Goal: Task Accomplishment & Management: Use online tool/utility

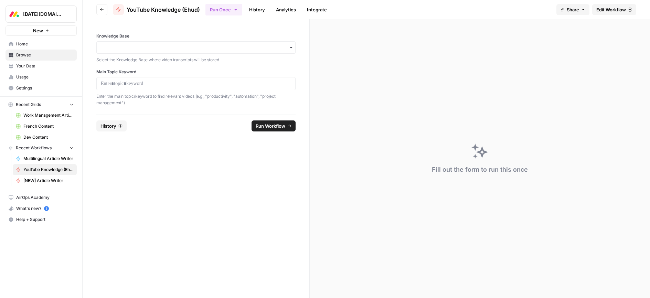
click at [139, 52] on div "button" at bounding box center [195, 47] width 199 height 12
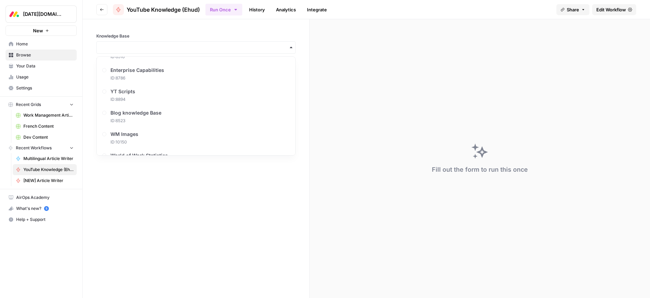
scroll to position [334, 0]
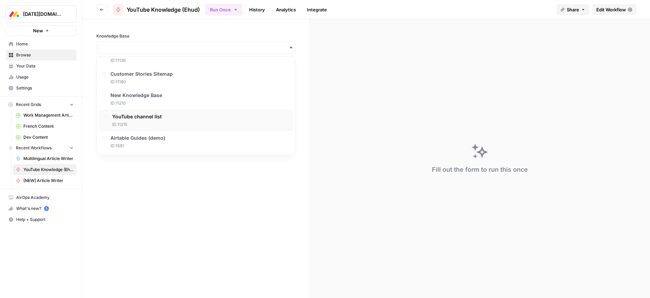
click at [137, 121] on div "YouTube channel list ID: 11215" at bounding box center [137, 120] width 50 height 14
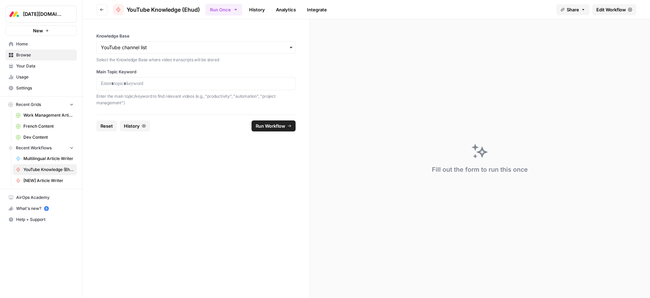
click at [123, 87] on div at bounding box center [195, 83] width 199 height 13
click at [129, 85] on p at bounding box center [196, 83] width 190 height 7
click at [269, 125] on span "Run Workflow" at bounding box center [271, 126] width 30 height 7
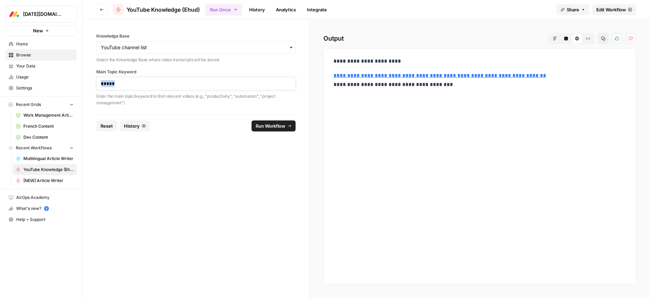
drag, startPoint x: 119, startPoint y: 85, endPoint x: 87, endPoint y: 86, distance: 31.7
click at [87, 86] on div "Knowledge Base Select the Knowledge Base where video transcripts will be stored…" at bounding box center [196, 66] width 227 height 95
click at [275, 128] on span "Run Workflow" at bounding box center [271, 126] width 30 height 7
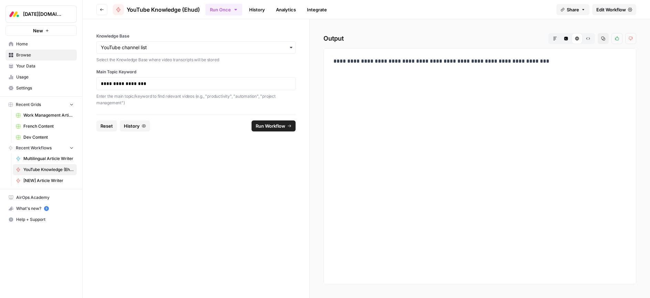
click at [608, 9] on span "Edit Workflow" at bounding box center [611, 9] width 30 height 7
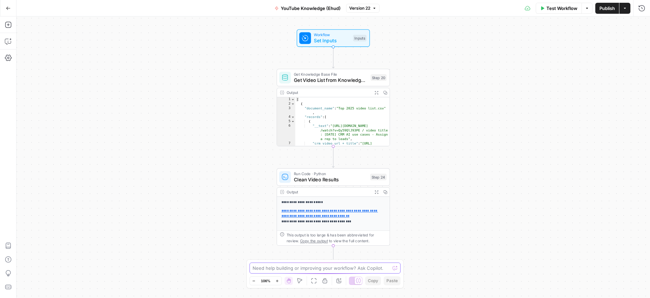
click at [296, 269] on textarea at bounding box center [322, 268] width 138 height 7
type textarea "i"
type textarea "I've updated a new knoladge base file. Please use it."
click at [397, 269] on icon "submit" at bounding box center [395, 268] width 4 height 4
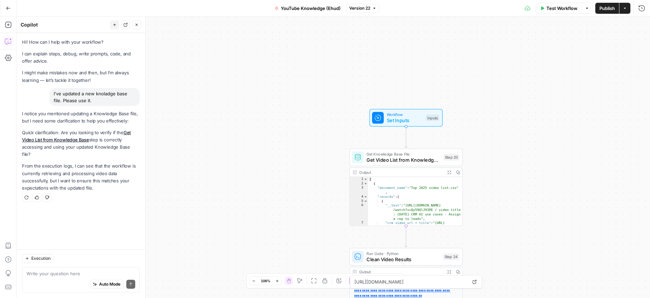
click at [10, 10] on icon "button" at bounding box center [8, 8] width 5 height 5
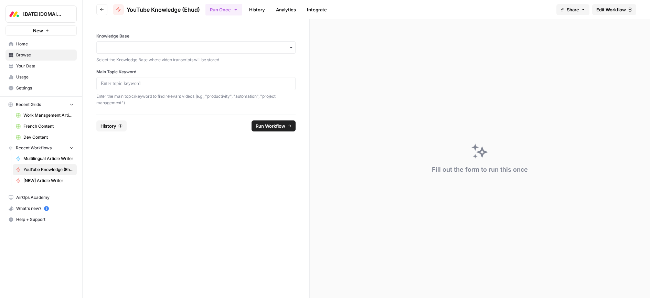
click at [22, 45] on span "Home" at bounding box center [44, 44] width 57 height 6
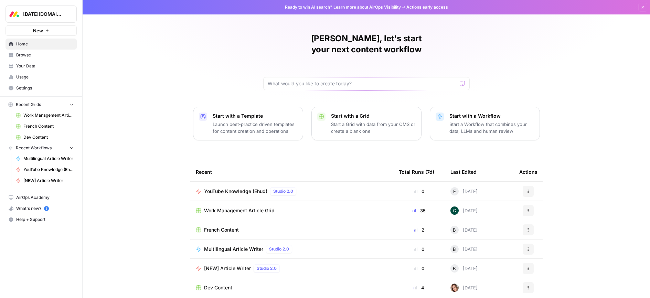
click at [25, 54] on span "Browse" at bounding box center [44, 55] width 57 height 6
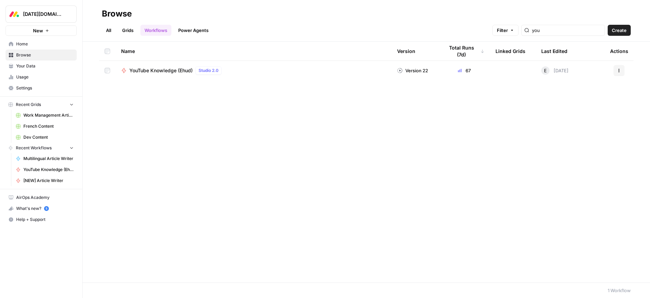
click at [18, 67] on span "Your Data" at bounding box center [44, 66] width 57 height 6
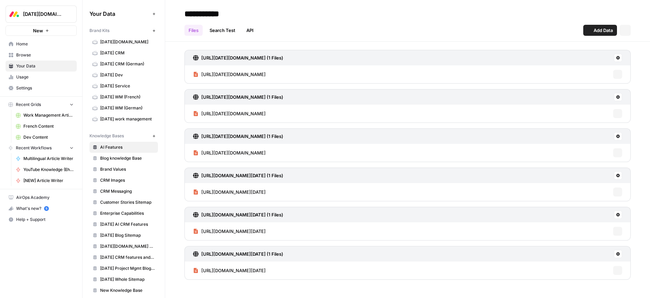
scroll to position [61, 0]
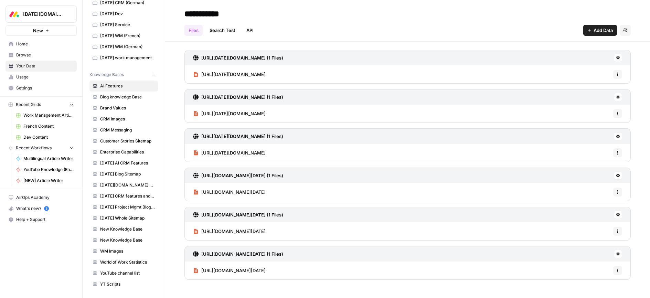
click at [123, 271] on span "YouTube channel list" at bounding box center [127, 273] width 55 height 6
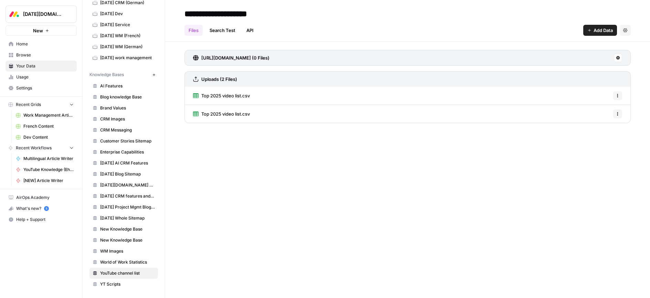
drag, startPoint x: 256, startPoint y: 96, endPoint x: 201, endPoint y: 96, distance: 54.4
click at [201, 96] on div "Top 2025 video list.csv Options" at bounding box center [407, 96] width 446 height 18
copy span "Top 2025 video list.csv"
click at [293, 151] on div "**********" at bounding box center [407, 149] width 485 height 298
click at [24, 43] on span "Home" at bounding box center [44, 44] width 57 height 6
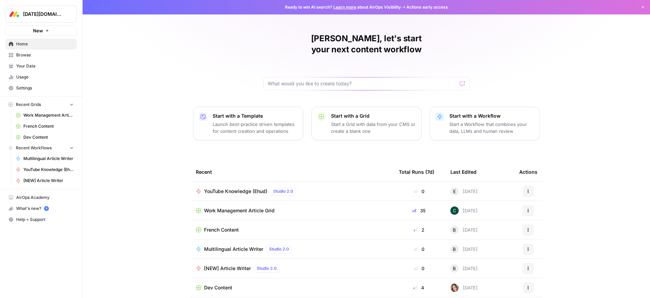
click at [250, 188] on span "YouTube Knowledge (Ehud)" at bounding box center [235, 191] width 63 height 7
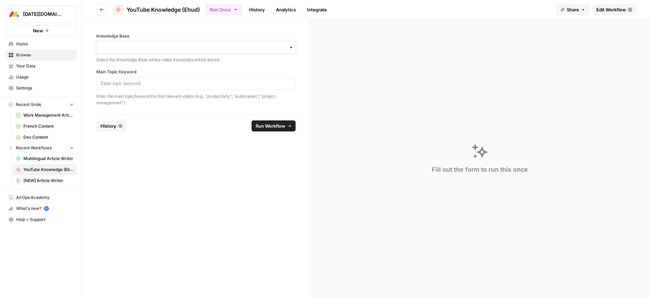
click at [126, 45] on input "Knowledge Base" at bounding box center [196, 47] width 190 height 7
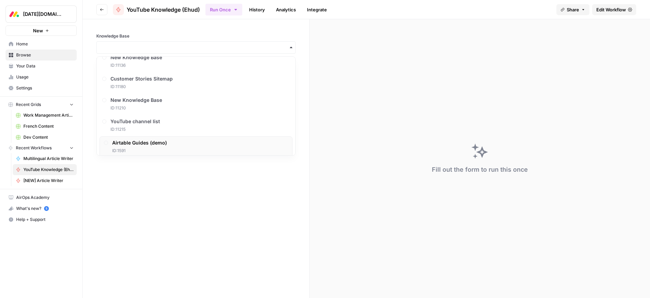
scroll to position [334, 0]
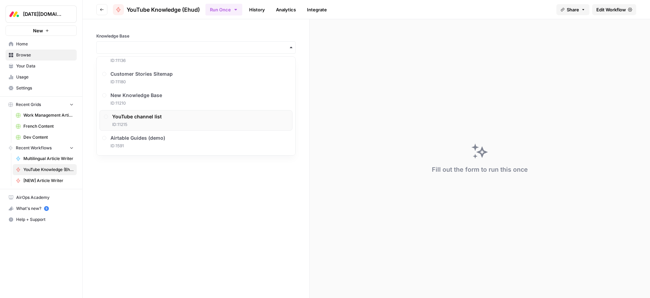
click at [128, 123] on span "ID: 11215" at bounding box center [137, 124] width 50 height 6
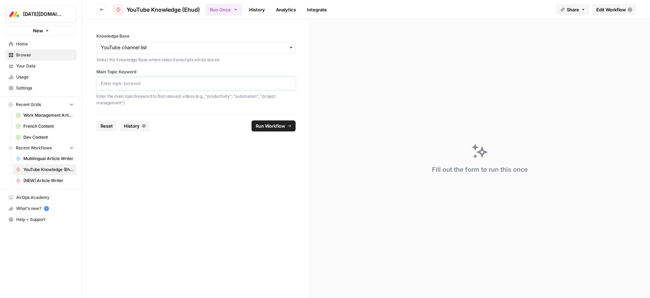
click at [130, 85] on p at bounding box center [196, 83] width 190 height 7
click at [262, 124] on span "Run Workflow" at bounding box center [271, 126] width 30 height 7
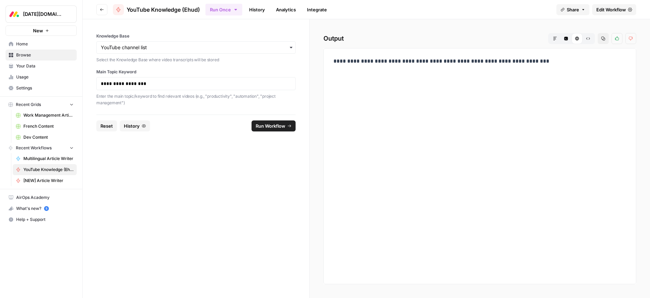
click at [611, 12] on span "Edit Workflow" at bounding box center [611, 9] width 30 height 7
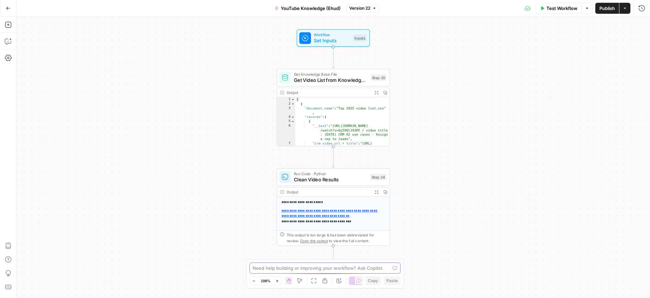
click at [283, 269] on textarea at bounding box center [322, 268] width 138 height 7
paste textarea "Top 2025 video list.csv"
click at [252, 267] on div "I've updated a new knoladge base file with the same name: Top 2025 video list.c…" at bounding box center [325, 265] width 152 height 18
click at [252, 268] on textarea "I've updated a new knoladge base file with the same name: Top 2025 video list.c…" at bounding box center [318, 265] width 132 height 14
click at [305, 267] on textarea "I've updated a new knoladge base file with the same name: "Top 2025 video list.…" at bounding box center [318, 265] width 132 height 14
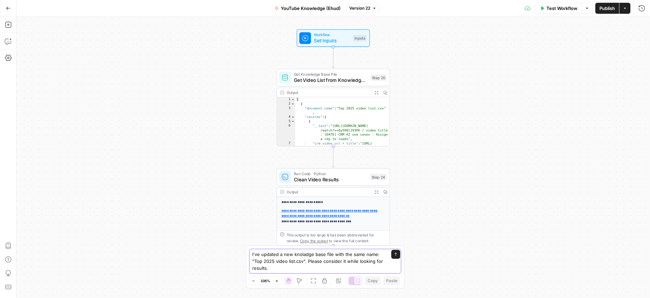
click at [252, 268] on textarea "I've updated a new knoladge base file with the same name: "Top 2025 video list.…" at bounding box center [318, 261] width 132 height 21
type textarea "I've updated a new knoladge base file with the same name: "Top 2025 video list.…"
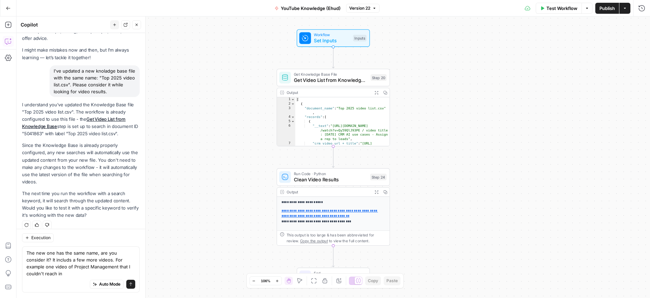
scroll to position [30, 0]
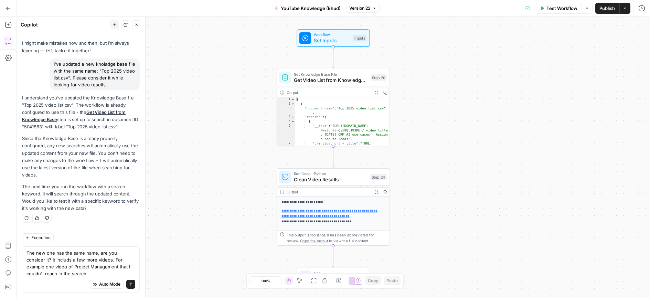
click at [88, 268] on textarea "The new one has the same name, are you consider it? It includs a few more video…" at bounding box center [81, 264] width 109 height 28
click at [89, 268] on textarea "The new one has the same name, are you consider it? It includs a few more video…" at bounding box center [81, 264] width 109 height 28
click at [45, 268] on textarea "The new one has the same name, are you consider it? It includs a few more video…" at bounding box center [81, 264] width 109 height 28
type textarea "The new one has the same name, are you consider it? It includs a few more video…"
click at [129, 286] on button "Send" at bounding box center [130, 284] width 9 height 9
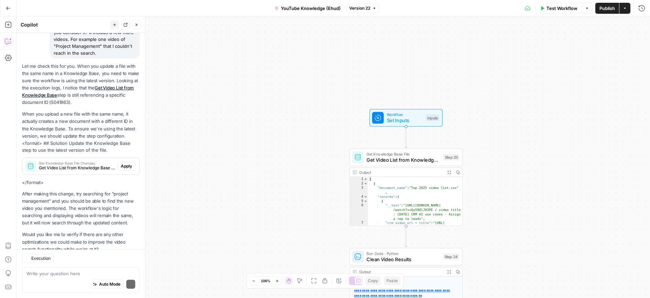
scroll to position [246, 0]
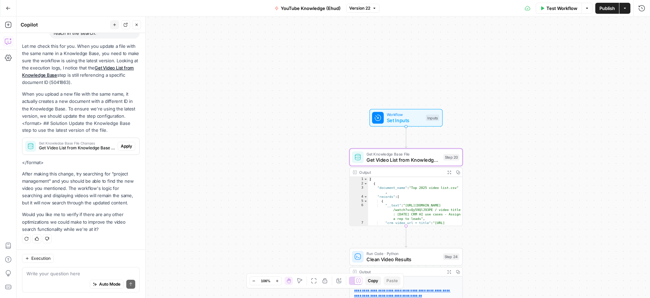
click at [130, 147] on span "Apply" at bounding box center [126, 146] width 11 height 6
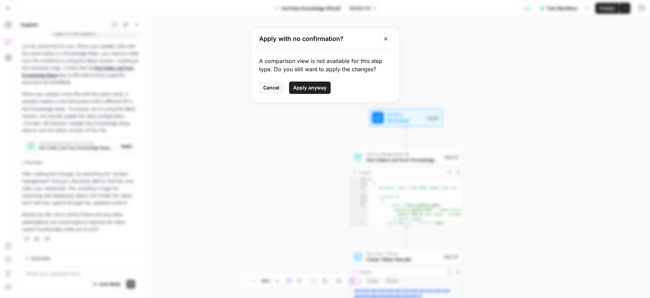
click at [321, 85] on span "Apply anyway" at bounding box center [309, 87] width 33 height 7
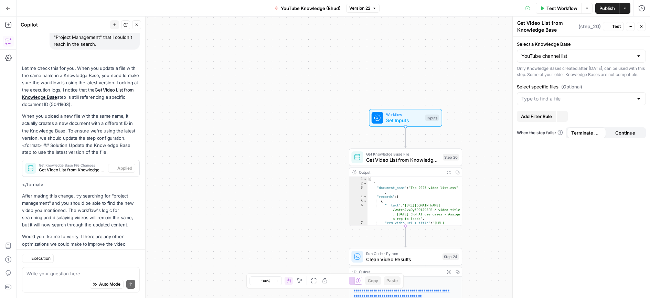
scroll to position [268, 0]
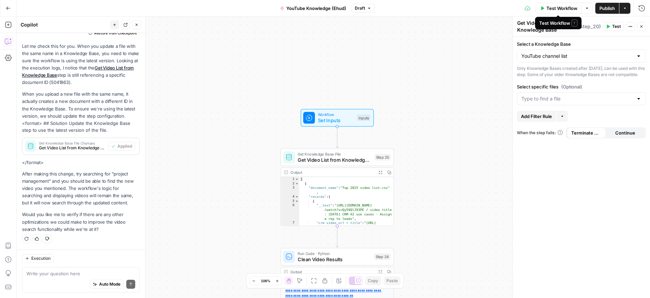
click at [560, 9] on span "Test Workflow" at bounding box center [562, 8] width 31 height 7
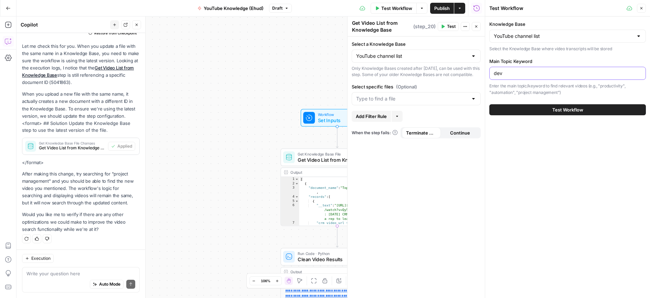
click at [510, 74] on input "dev" at bounding box center [568, 73] width 148 height 7
drag, startPoint x: 513, startPoint y: 74, endPoint x: 488, endPoint y: 74, distance: 24.8
click at [488, 74] on div "Test Workflow Close Knowledge Base YouTube channel list Select the Knowledge Ba…" at bounding box center [567, 149] width 165 height 298
click at [504, 74] on input "dev" at bounding box center [568, 73] width 148 height 7
click at [533, 106] on button "Test Workflow" at bounding box center [567, 109] width 157 height 11
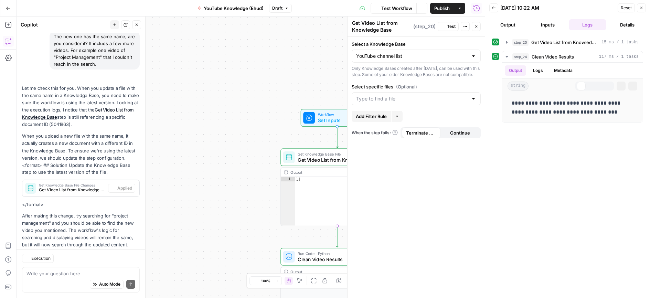
scroll to position [268, 0]
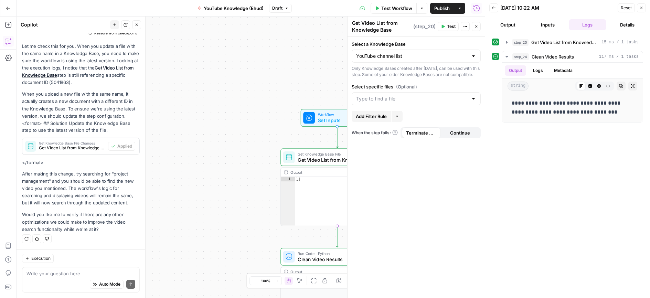
click at [397, 11] on span "Test Workflow" at bounding box center [396, 8] width 31 height 7
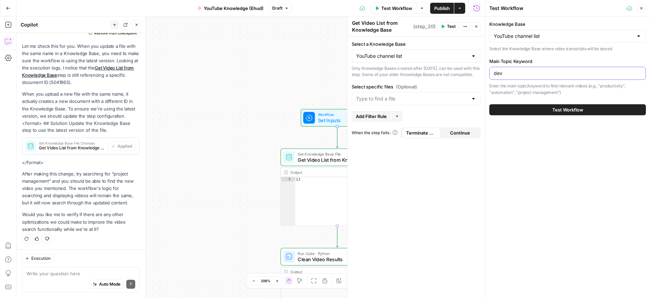
click at [517, 73] on input "dev" at bounding box center [568, 73] width 148 height 7
click at [550, 110] on button "Test Workflow" at bounding box center [567, 109] width 157 height 11
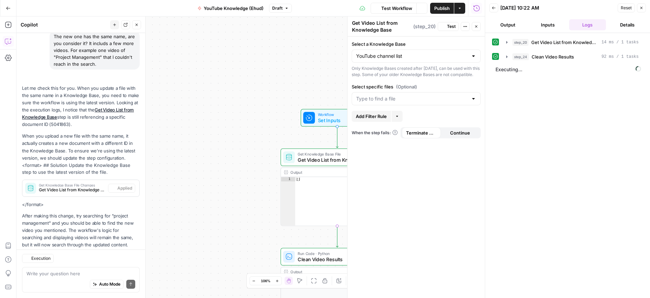
scroll to position [268, 0]
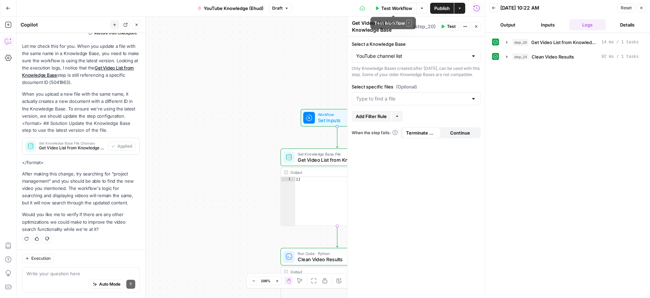
click at [389, 10] on span "Test Workflow" at bounding box center [396, 8] width 31 height 7
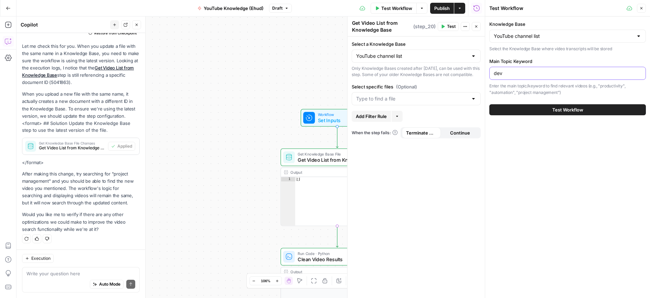
drag, startPoint x: 517, startPoint y: 73, endPoint x: 465, endPoint y: 74, distance: 52.3
click at [465, 74] on body "**********" at bounding box center [325, 149] width 650 height 298
type input "ai"
click at [553, 109] on span "Test Workflow" at bounding box center [567, 109] width 31 height 7
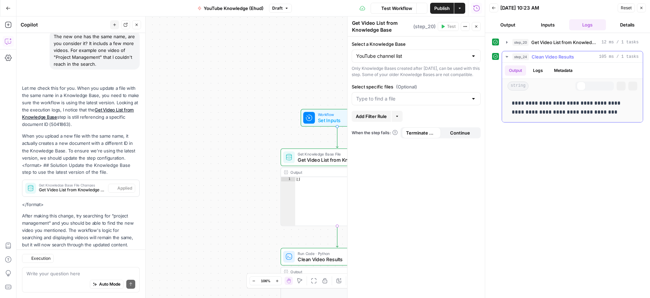
scroll to position [268, 0]
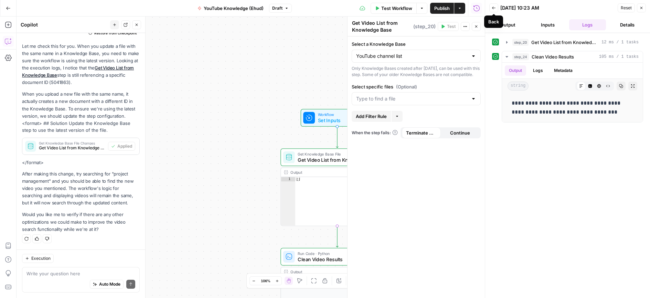
click at [493, 8] on icon "button" at bounding box center [493, 8] width 3 height 3
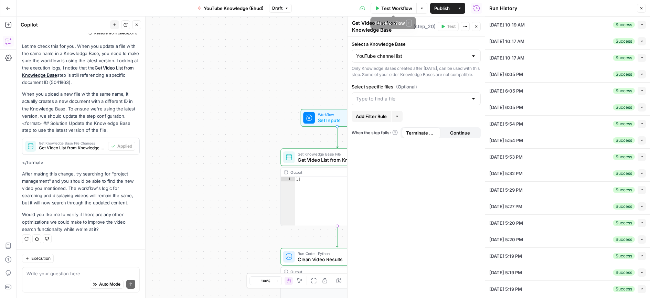
click at [398, 8] on span "Test Workflow" at bounding box center [396, 8] width 31 height 7
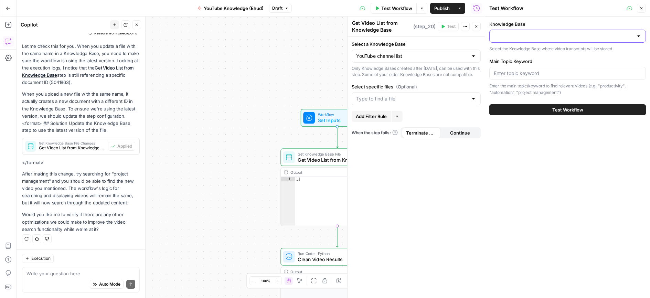
click at [521, 35] on input "Knowledge Base" at bounding box center [563, 36] width 139 height 7
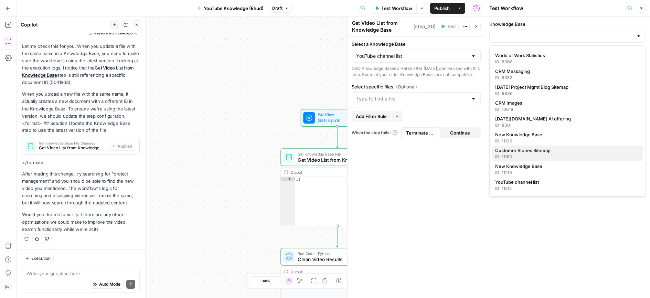
scroll to position [172, 0]
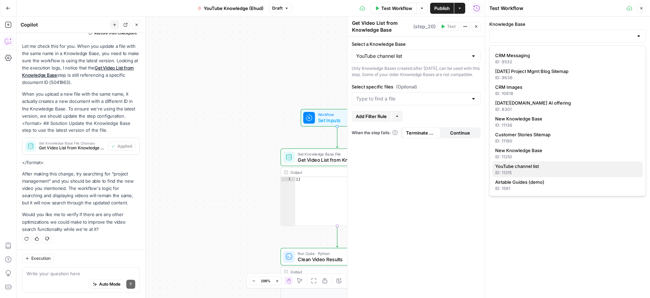
click at [509, 168] on span "YouTube channel list" at bounding box center [566, 166] width 142 height 7
type input "YouTube channel list"
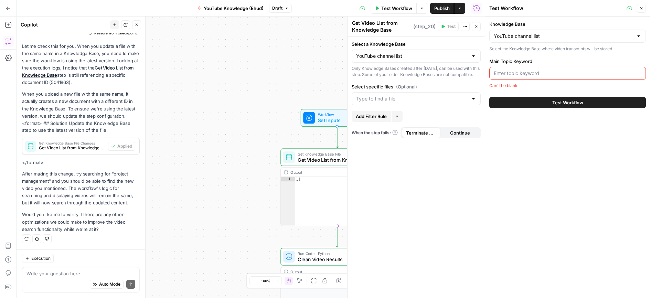
click at [512, 73] on input "Main Topic Keyword" at bounding box center [568, 73] width 148 height 7
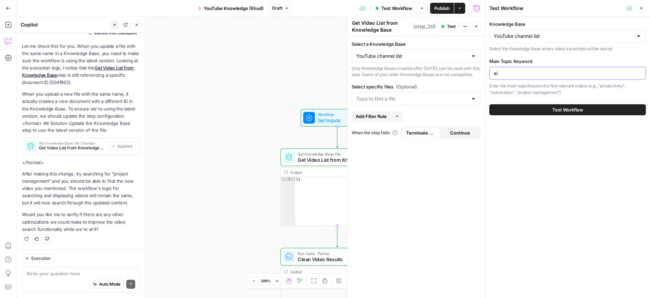
type input "ai"
click at [517, 113] on button "Test Workflow" at bounding box center [567, 109] width 157 height 11
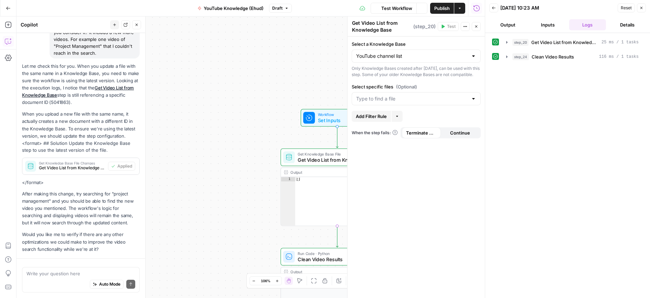
scroll to position [268, 0]
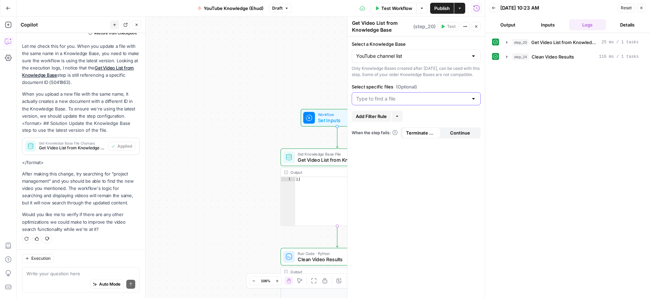
click at [437, 102] on input "Select specific files (Optional)" at bounding box center [412, 98] width 112 height 7
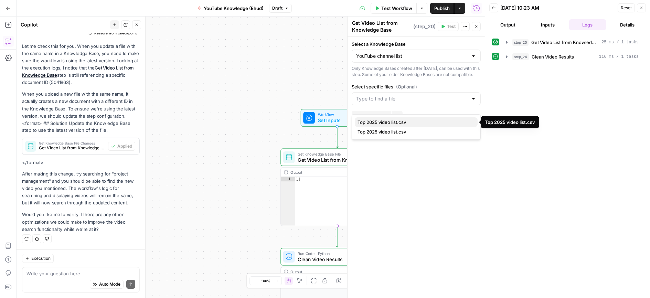
click at [384, 123] on span "Top 2025 video list.csv" at bounding box center [415, 122] width 115 height 7
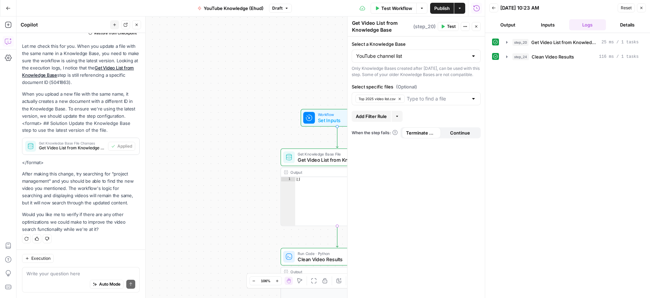
click at [527, 90] on div "step_20 Get Video List from Knowledge Base 25 ms / 1 tasks step_24 Clean Video …" at bounding box center [567, 165] width 151 height 258
click at [450, 25] on span "Test" at bounding box center [451, 26] width 9 height 6
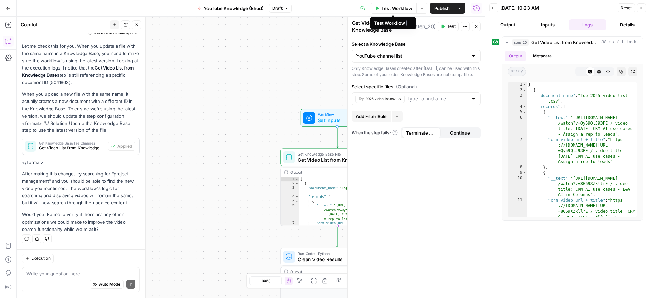
click at [384, 8] on span "Test Workflow" at bounding box center [396, 8] width 31 height 7
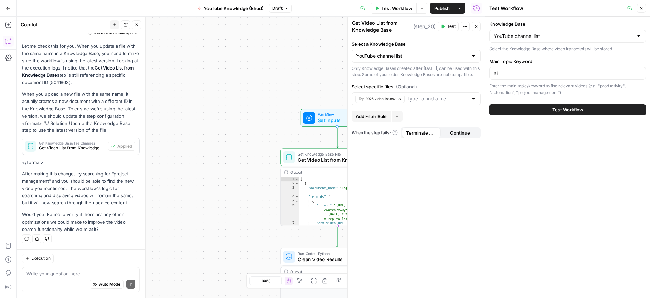
click at [530, 111] on button "Test Workflow" at bounding box center [567, 109] width 157 height 11
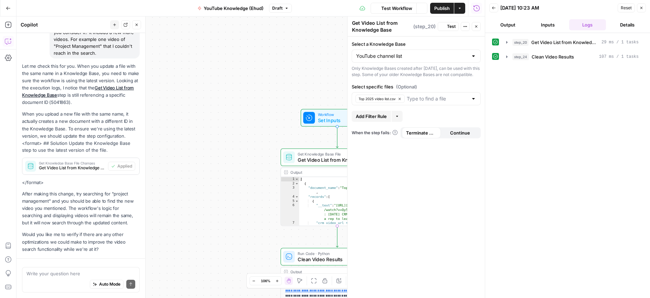
scroll to position [268, 0]
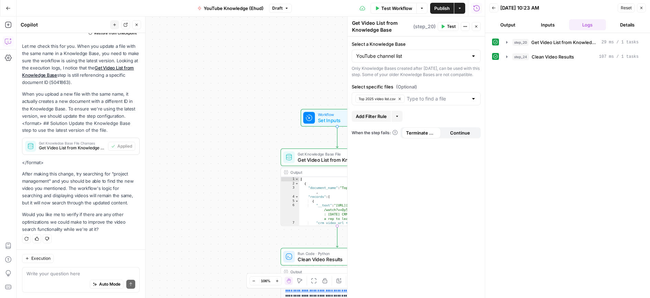
click at [452, 136] on span "Continue" at bounding box center [460, 132] width 20 height 7
click at [427, 136] on span "Terminate Workflow" at bounding box center [421, 132] width 31 height 7
click at [446, 8] on span "Publish" at bounding box center [441, 8] width 15 height 7
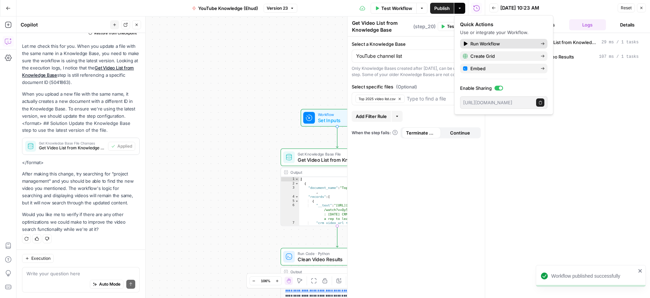
click at [482, 42] on span "Run Workflow" at bounding box center [503, 43] width 65 height 7
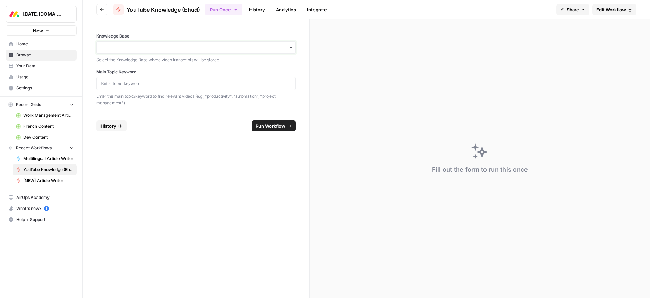
click at [126, 51] on input "Knowledge Base" at bounding box center [196, 47] width 190 height 7
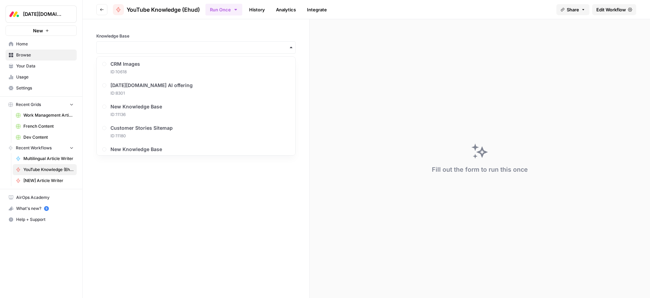
scroll to position [334, 0]
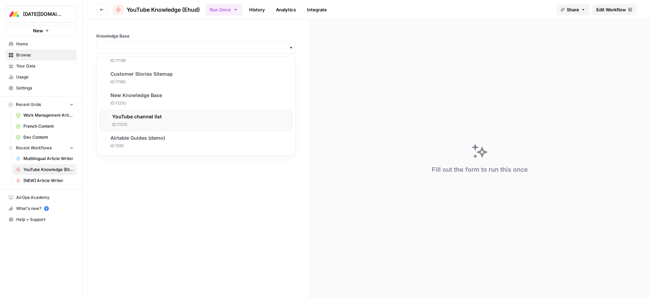
click at [135, 117] on span "YouTube channel list" at bounding box center [137, 116] width 50 height 7
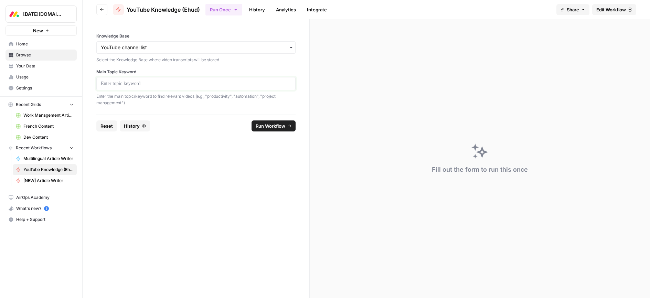
click at [124, 80] on p at bounding box center [196, 83] width 190 height 7
click at [272, 125] on span "Run Workflow" at bounding box center [271, 126] width 30 height 7
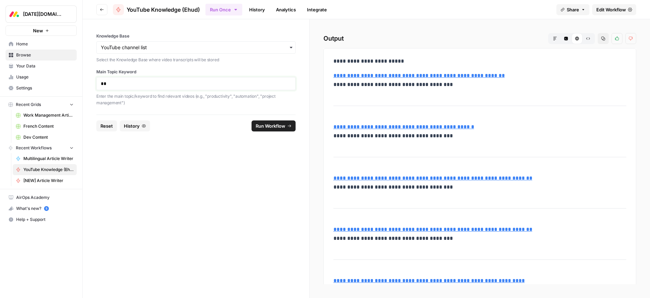
drag, startPoint x: 111, startPoint y: 82, endPoint x: 78, endPoint y: 82, distance: 32.7
click at [78, 82] on div "**********" at bounding box center [325, 149] width 650 height 298
click at [275, 125] on span "Run Workflow" at bounding box center [271, 126] width 30 height 7
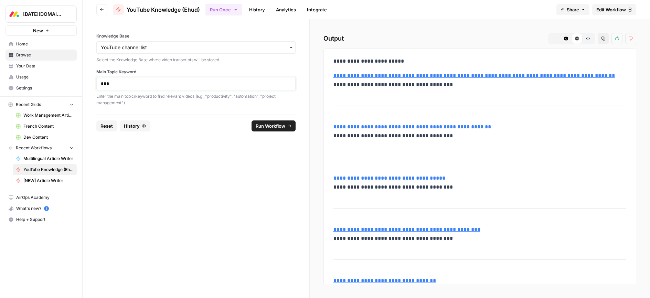
drag, startPoint x: 134, startPoint y: 85, endPoint x: 66, endPoint y: 81, distance: 68.3
click at [66, 81] on div "**********" at bounding box center [325, 149] width 650 height 298
click at [221, 95] on p "Enter the main topic/keyword to find relevant videos (e.g., "productivity", "au…" at bounding box center [195, 99] width 199 height 13
copy p "productivity"
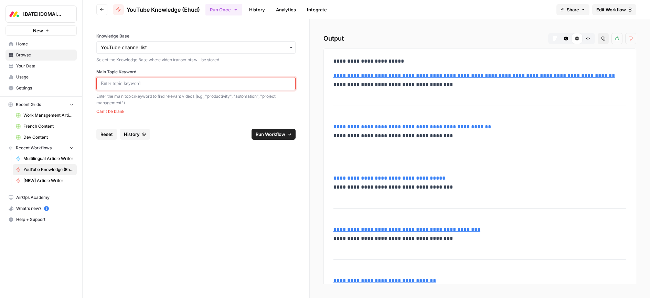
click at [156, 86] on div at bounding box center [195, 83] width 199 height 13
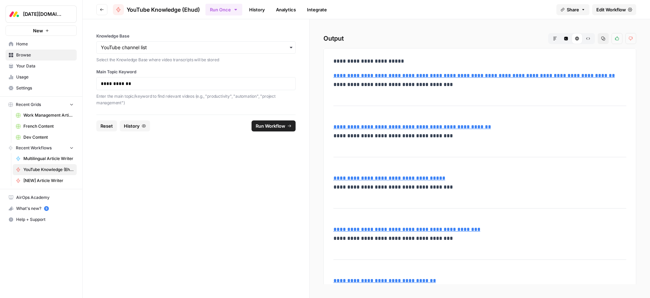
click at [276, 123] on span "Run Workflow" at bounding box center [271, 126] width 30 height 7
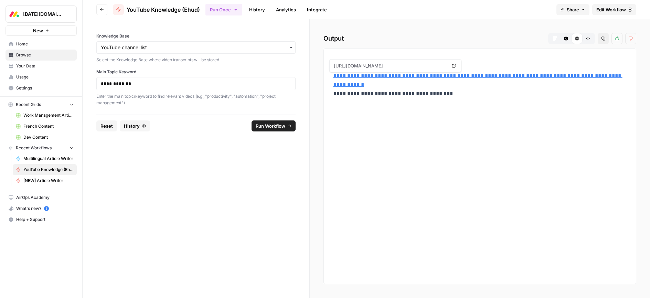
click at [246, 96] on p "Enter the main topic/keyword to find relevant videos (e.g., "productivity", "au…" at bounding box center [195, 99] width 199 height 13
drag, startPoint x: 246, startPoint y: 96, endPoint x: 208, endPoint y: 91, distance: 38.2
click at [246, 96] on p "Enter the main topic/keyword to find relevant videos (e.g., "productivity", "au…" at bounding box center [195, 99] width 199 height 13
copy p "automation"
drag, startPoint x: 148, startPoint y: 87, endPoint x: 62, endPoint y: 86, distance: 85.4
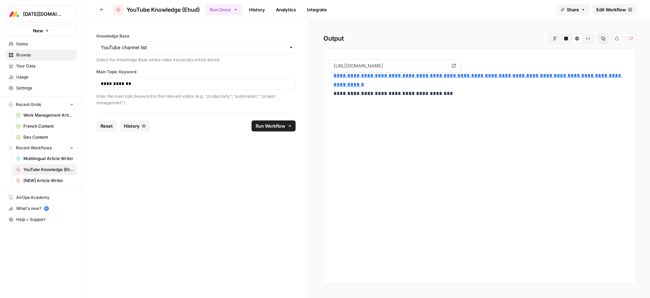
click at [62, 86] on div "**********" at bounding box center [325, 149] width 650 height 298
drag, startPoint x: 148, startPoint y: 85, endPoint x: 71, endPoint y: 82, distance: 77.5
click at [70, 82] on div "**********" at bounding box center [325, 149] width 650 height 298
click at [274, 126] on span "Run Workflow" at bounding box center [271, 126] width 30 height 7
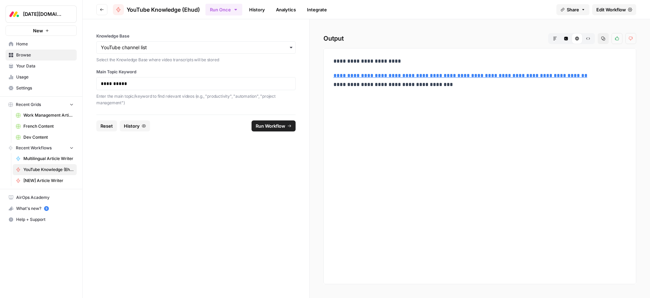
drag, startPoint x: 263, startPoint y: 96, endPoint x: 129, endPoint y: 108, distance: 134.7
click at [121, 104] on p "Enter the main topic/keyword to find relevant videos (e.g., "productivity", "au…" at bounding box center [195, 99] width 199 height 13
copy p "project management"
drag, startPoint x: 108, startPoint y: 85, endPoint x: 97, endPoint y: 87, distance: 10.6
click at [86, 87] on div "**********" at bounding box center [196, 66] width 227 height 95
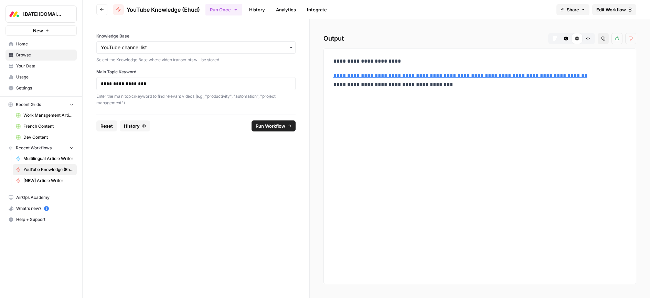
click at [289, 125] on icon "submit" at bounding box center [289, 126] width 4 height 4
click at [24, 44] on span "Home" at bounding box center [44, 44] width 57 height 6
